Goal: Obtain resource: Download file/media

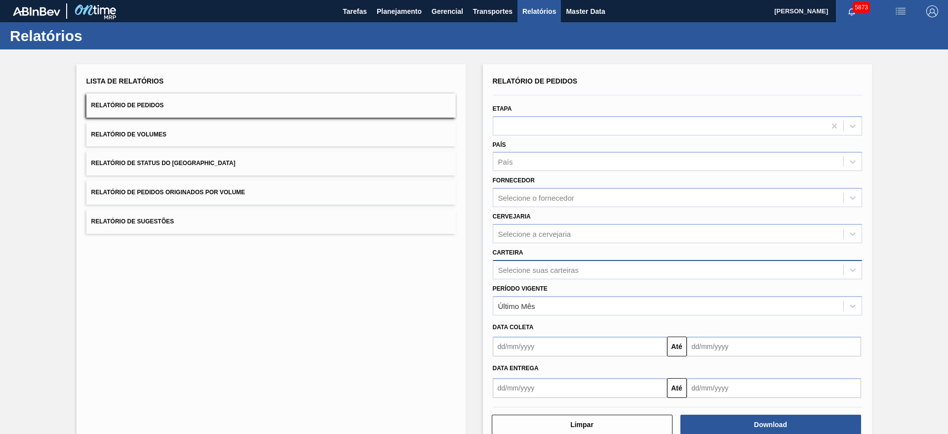
click at [539, 267] on div "Selecione suas carteiras" at bounding box center [538, 269] width 81 height 8
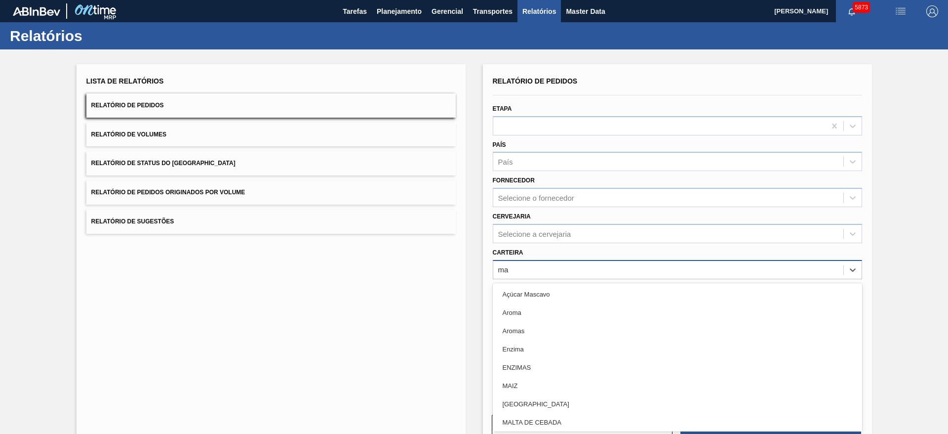
type input "mal"
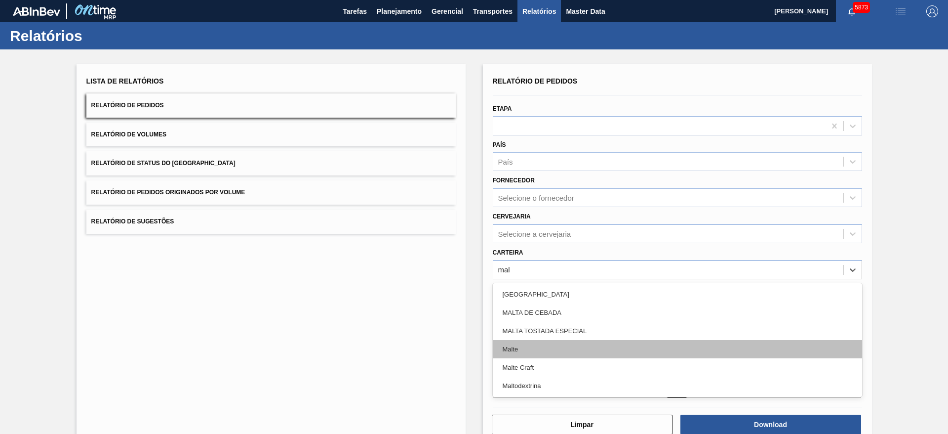
click at [523, 349] on div "Malte" at bounding box center [677, 349] width 369 height 18
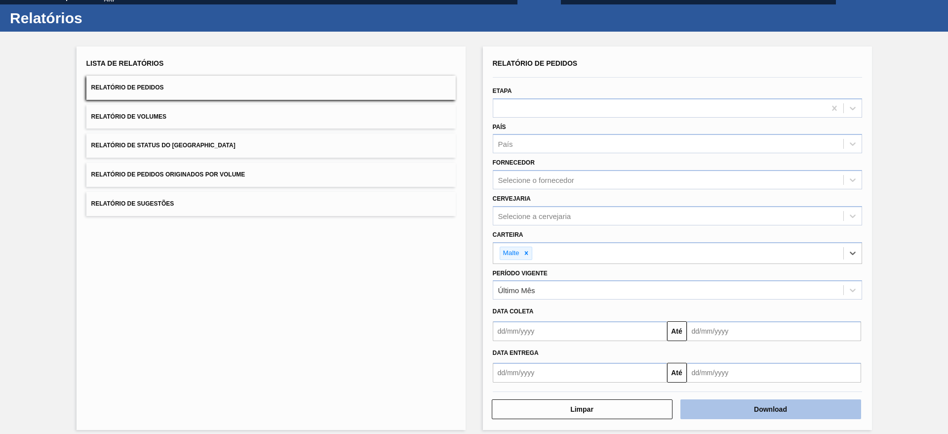
scroll to position [26, 0]
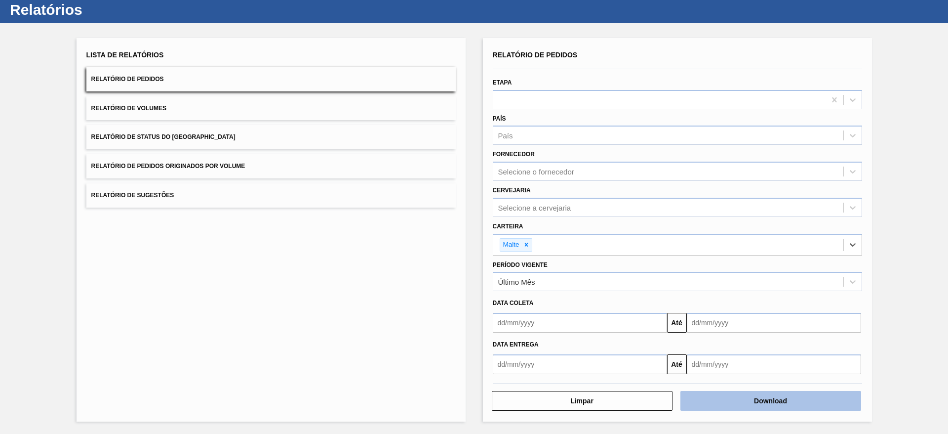
click at [733, 400] on button "Download" at bounding box center [771, 401] width 181 height 20
click at [222, 167] on span "Relatório de Pedidos Originados por Volume" at bounding box center [168, 166] width 154 height 7
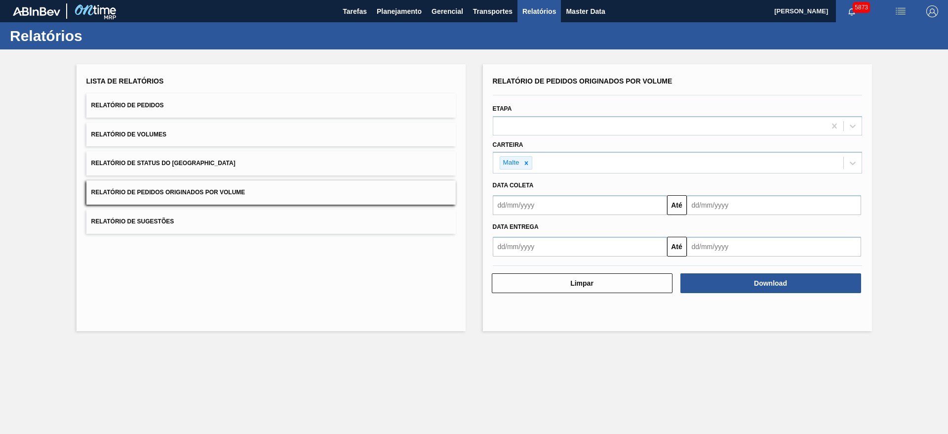
scroll to position [0, 0]
click at [605, 195] on input "text" at bounding box center [580, 205] width 174 height 20
click at [553, 260] on div "1" at bounding box center [552, 260] width 13 height 13
type input "[DATE]"
click at [774, 198] on input "text" at bounding box center [774, 205] width 174 height 20
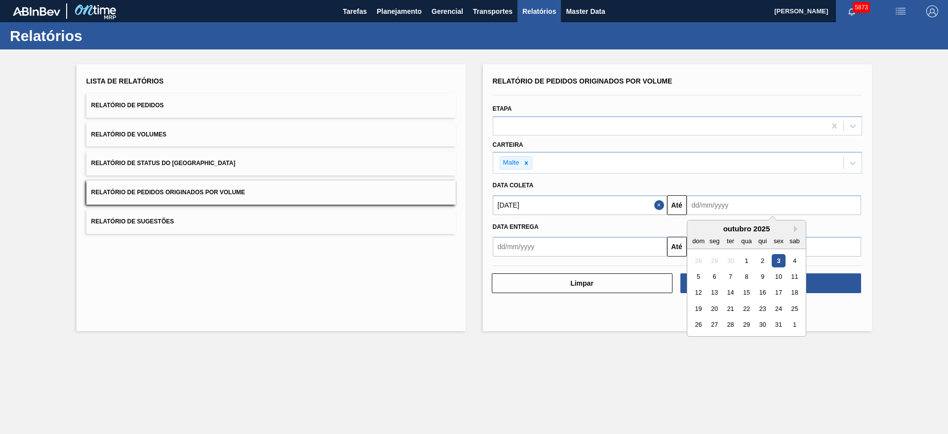
drag, startPoint x: 781, startPoint y: 324, endPoint x: 793, endPoint y: 306, distance: 21.5
click at [781, 324] on div "31" at bounding box center [778, 324] width 13 height 13
type input "[DATE]"
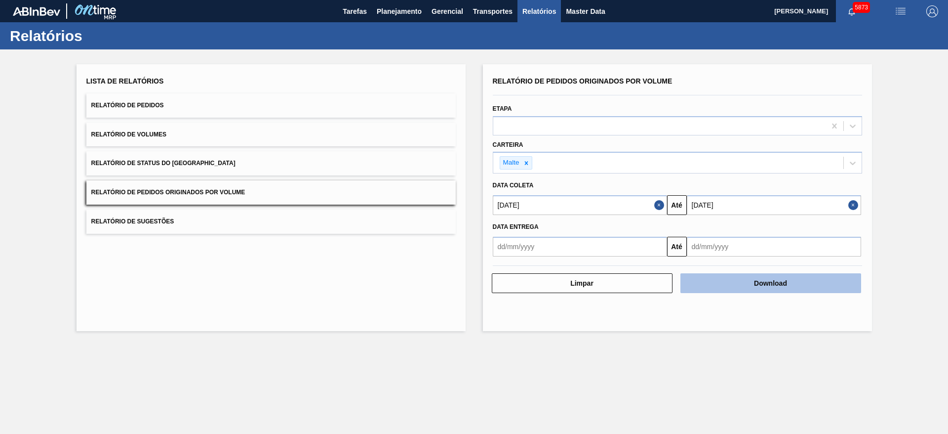
click at [805, 284] on button "Download" at bounding box center [771, 283] width 181 height 20
click at [659, 209] on button "Close" at bounding box center [660, 205] width 13 height 20
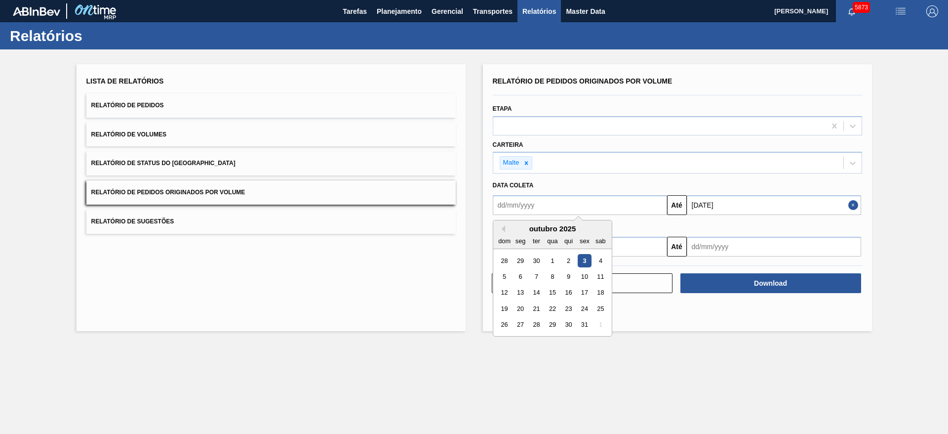
click at [549, 202] on input "text" at bounding box center [580, 205] width 174 height 20
click at [500, 226] on button "Previous Month" at bounding box center [501, 228] width 7 height 7
click at [522, 260] on div "1" at bounding box center [520, 260] width 13 height 13
type input "[DATE]"
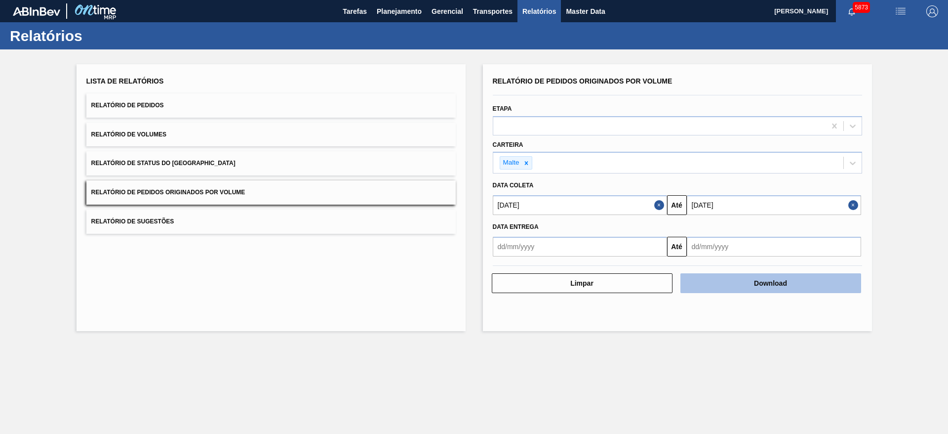
click at [753, 277] on button "Download" at bounding box center [771, 283] width 181 height 20
